Goal: Information Seeking & Learning: Stay updated

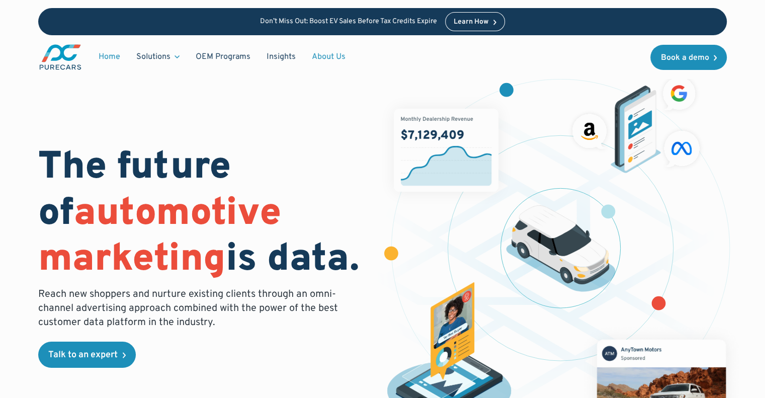
click at [325, 60] on link "About Us" at bounding box center [329, 56] width 50 height 19
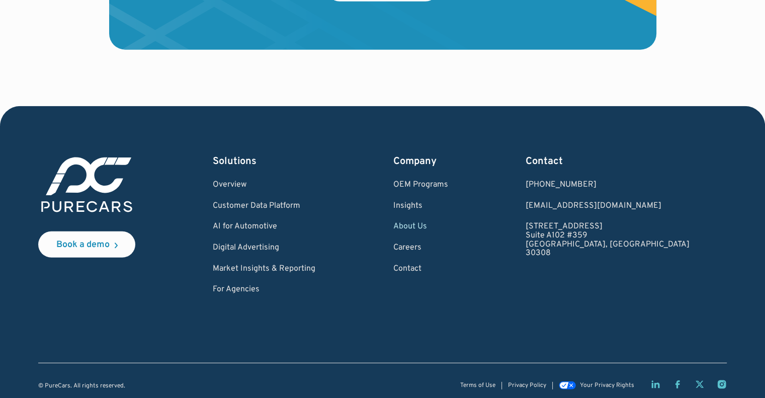
scroll to position [2950, 0]
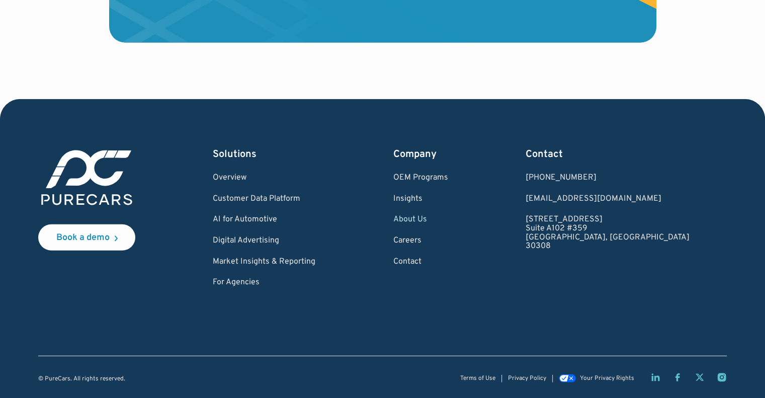
click at [447, 221] on link "About Us" at bounding box center [420, 219] width 55 height 9
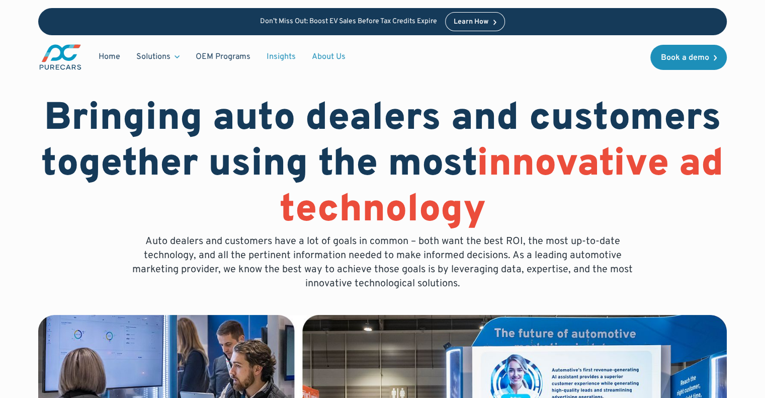
click at [280, 56] on link "Insights" at bounding box center [280, 56] width 45 height 19
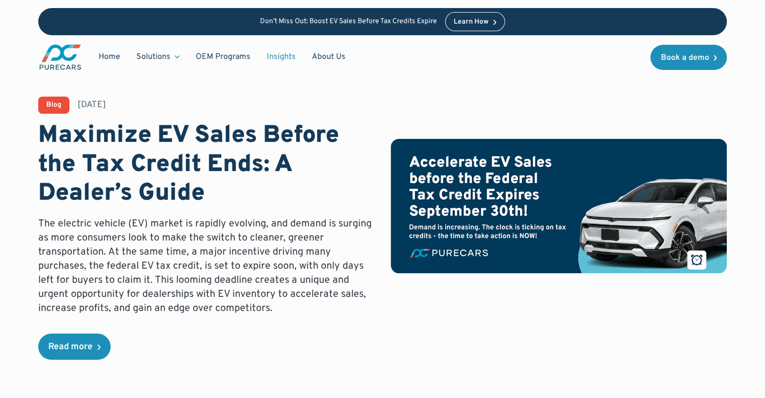
click at [60, 60] on img "main" at bounding box center [60, 57] width 44 height 28
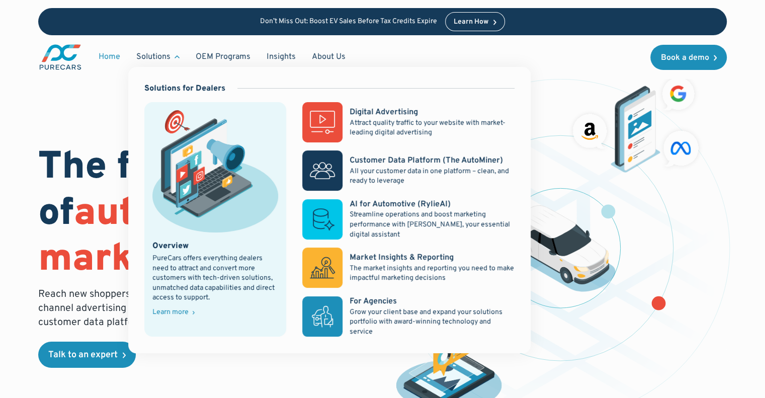
click at [166, 56] on div "Solutions" at bounding box center [153, 56] width 34 height 11
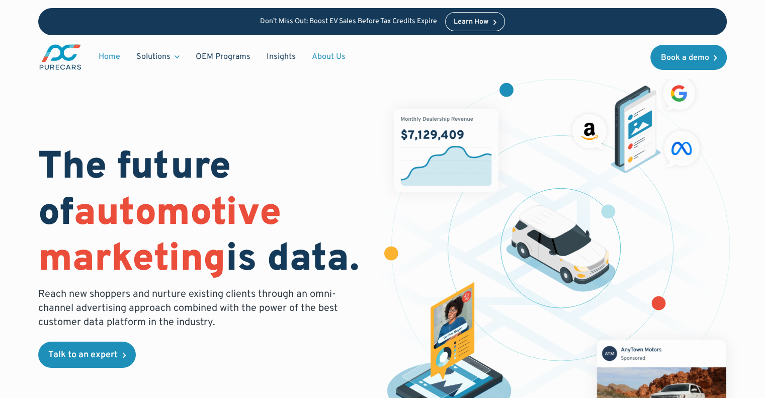
click at [338, 57] on link "About Us" at bounding box center [329, 56] width 50 height 19
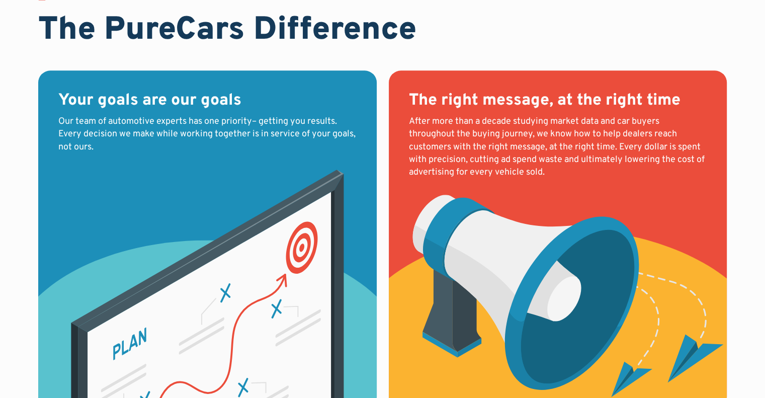
scroll to position [1105, 0]
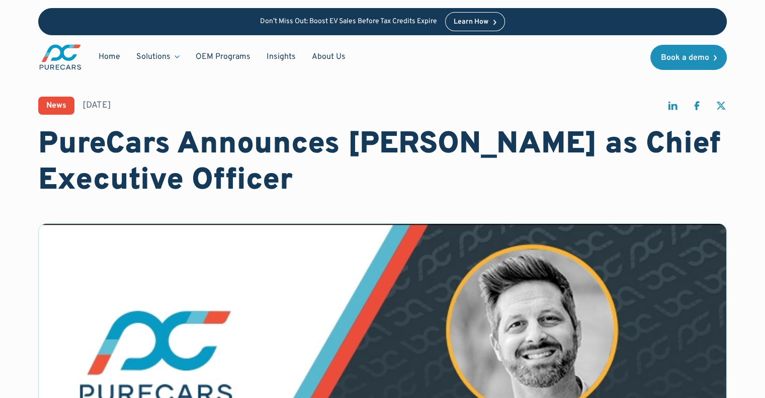
click at [53, 105] on div "News" at bounding box center [56, 106] width 20 height 8
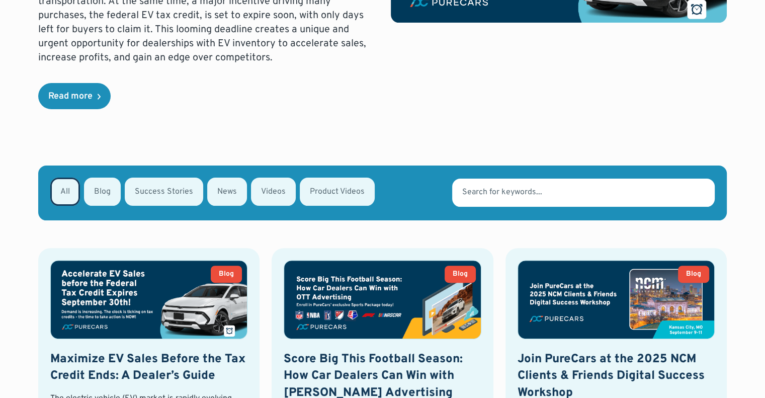
click at [217, 188] on div "Email Form" at bounding box center [227, 191] width 40 height 28
click at [217, 188] on input "News" at bounding box center [220, 190] width 7 height 7
radio input "true"
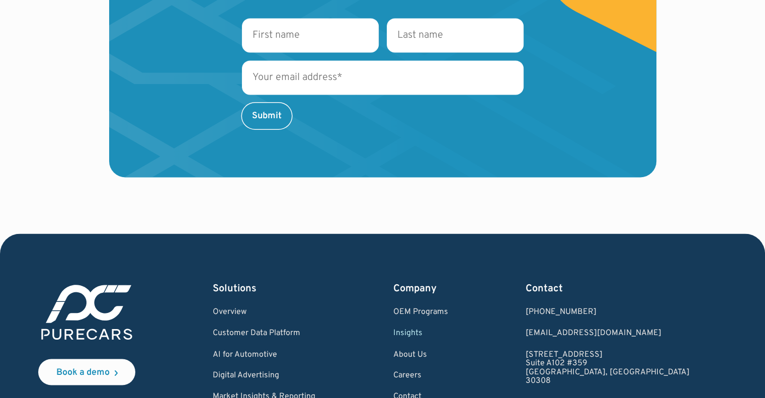
scroll to position [1570, 0]
